Goal: Task Accomplishment & Management: Manage account settings

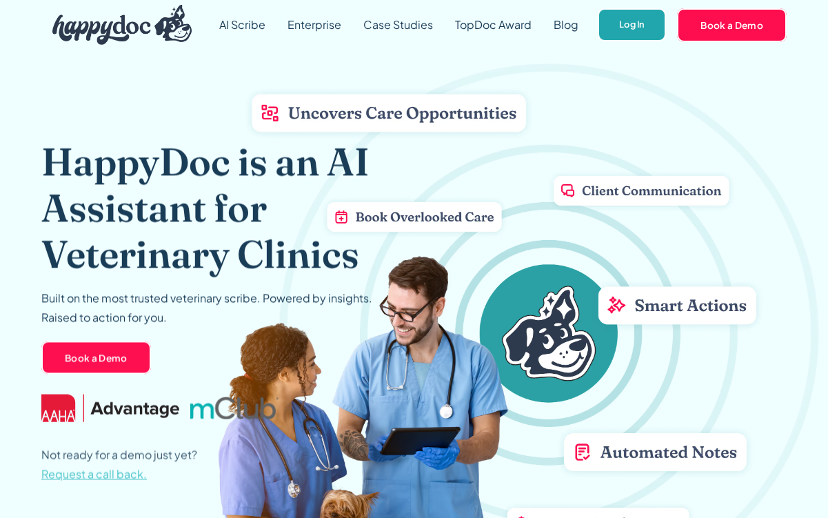
click at [638, 31] on link "Log In" at bounding box center [631, 25] width 68 height 34
